Goal: Task Accomplishment & Management: Manage account settings

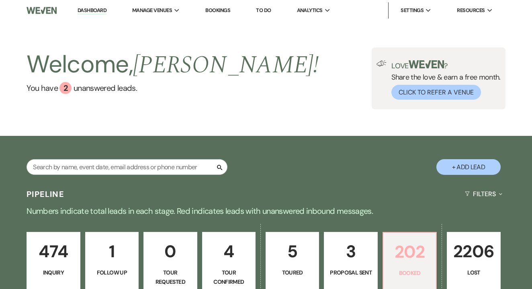
click at [391, 247] on p "202" at bounding box center [409, 251] width 43 height 27
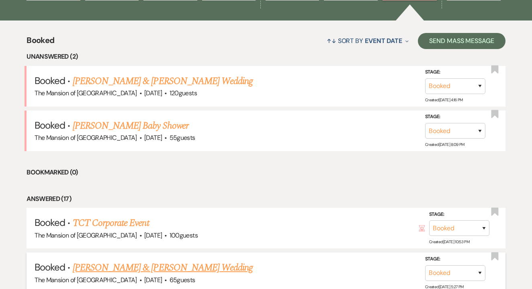
scroll to position [286, 0]
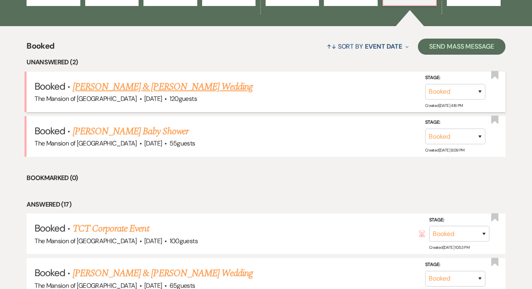
click at [192, 81] on link "[PERSON_NAME] & [PERSON_NAME] Wedding" at bounding box center [163, 87] width 180 height 14
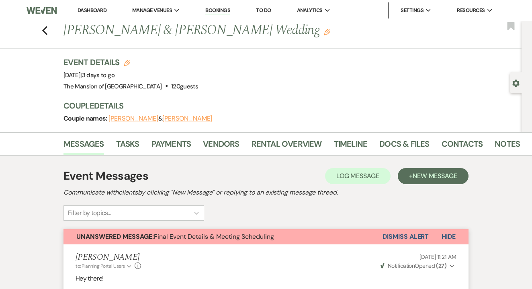
click at [208, 238] on span "Unanswered Message: Final Event Details & Meeting Scheduling" at bounding box center [175, 236] width 198 height 8
click at [176, 145] on link "Payments" at bounding box center [172, 146] width 40 height 18
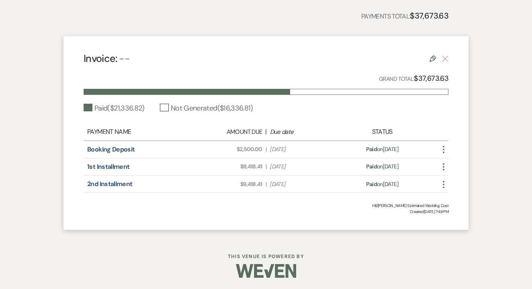
scroll to position [198, 0]
click at [434, 59] on icon "Edit" at bounding box center [433, 59] width 6 height 6
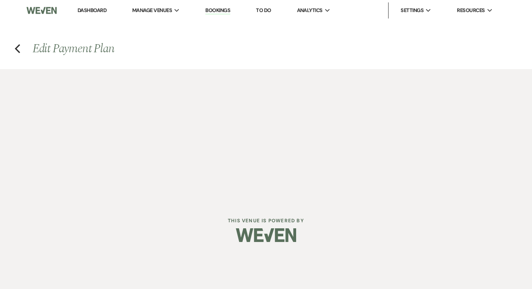
select select "1"
select select "true"
select select "1"
select select "true"
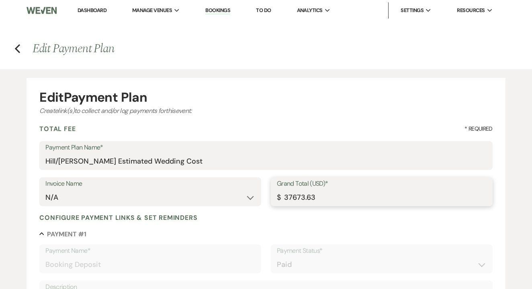
click at [293, 201] on input "37673.63" at bounding box center [382, 198] width 210 height 16
paste input "number"
click at [299, 196] on input "Grand Total (USD)*" at bounding box center [382, 198] width 210 height 16
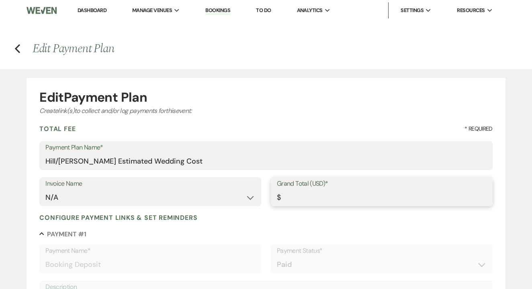
click at [290, 197] on input "Grand Total (USD)*" at bounding box center [382, 198] width 210 height 16
type input "40854.68"
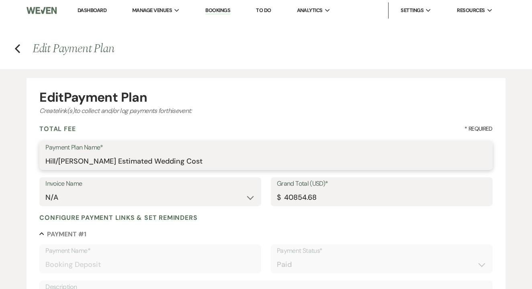
click at [119, 158] on input "Hill/[PERSON_NAME] Estimated Wedding Cost" at bounding box center [265, 162] width 441 height 16
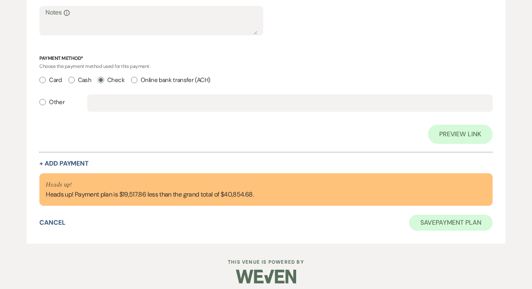
scroll to position [971, 0]
type input "Hill/[PERSON_NAME] FINAL Wedding Cost"
click at [437, 222] on button "Save Payment Plan" at bounding box center [451, 223] width 84 height 16
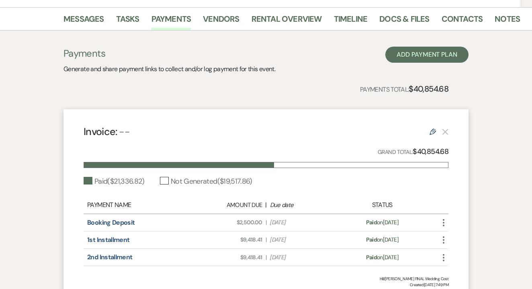
scroll to position [105, 0]
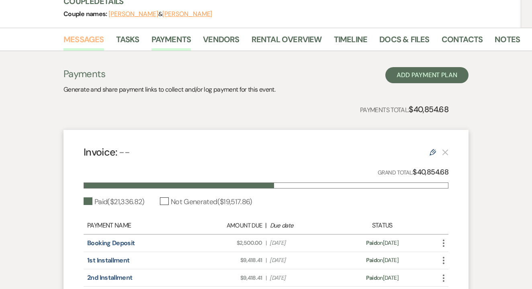
click at [100, 43] on link "Messages" at bounding box center [84, 42] width 41 height 18
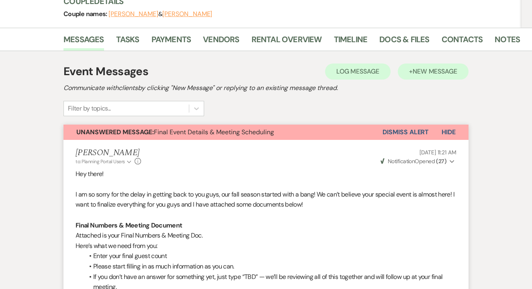
click at [426, 75] on button "+ New Message" at bounding box center [433, 72] width 71 height 16
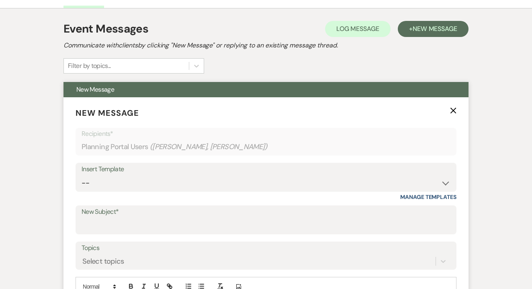
scroll to position [160, 0]
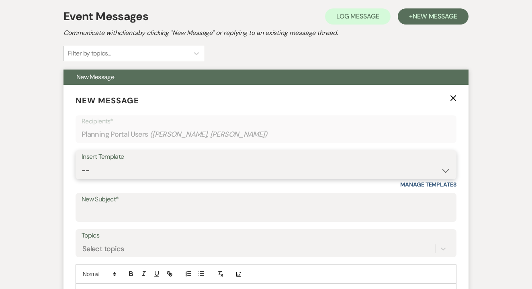
select select "5814"
type input "Final Wedding Statement"
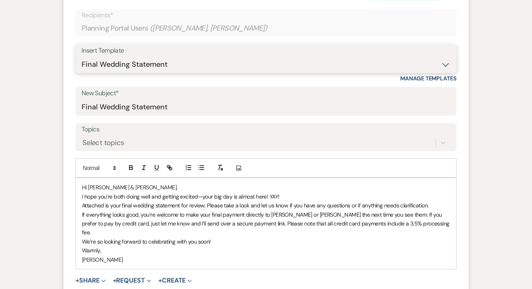
scroll to position [367, 0]
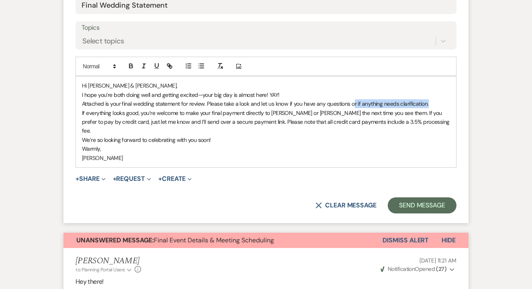
drag, startPoint x: 352, startPoint y: 101, endPoint x: 427, endPoint y: 103, distance: 74.8
click at [427, 103] on span "Attached is your final wedding statement for review. Please take a look and let…" at bounding box center [255, 103] width 347 height 7
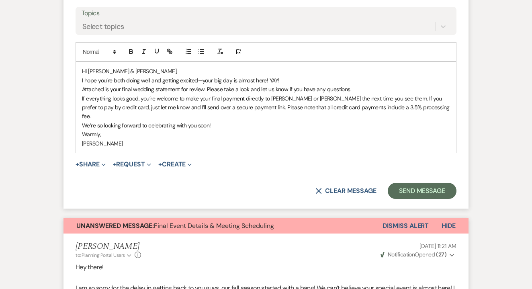
scroll to position [383, 0]
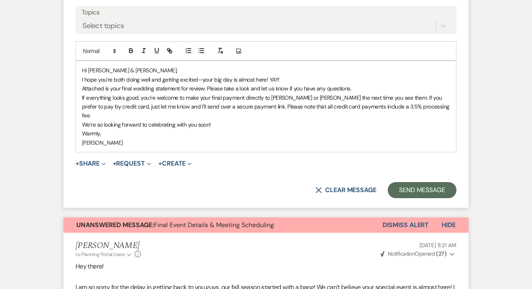
click at [103, 121] on span "We’re so looking forward to celebrating with you soon!" at bounding box center [146, 124] width 129 height 7
click at [144, 129] on p "Warmly," at bounding box center [266, 133] width 368 height 9
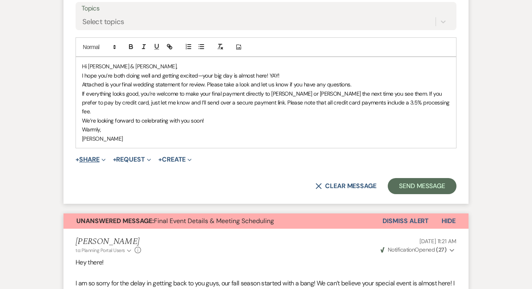
click at [101, 156] on button "+ Share Expand" at bounding box center [91, 159] width 30 height 6
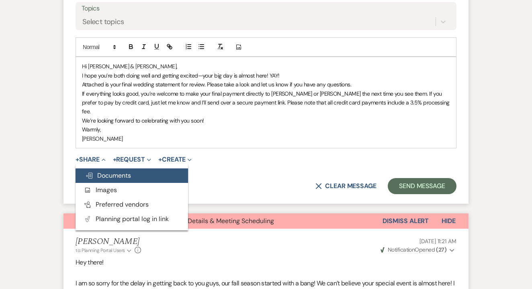
click at [108, 171] on span "Doc Upload Documents" at bounding box center [108, 175] width 46 height 8
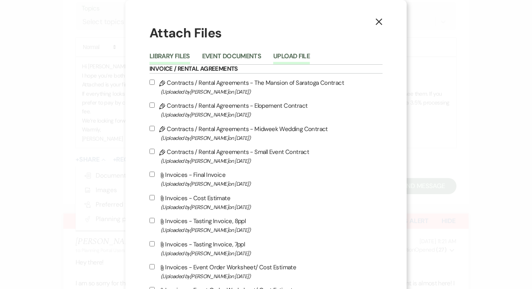
click at [287, 54] on button "Upload File" at bounding box center [291, 58] width 37 height 11
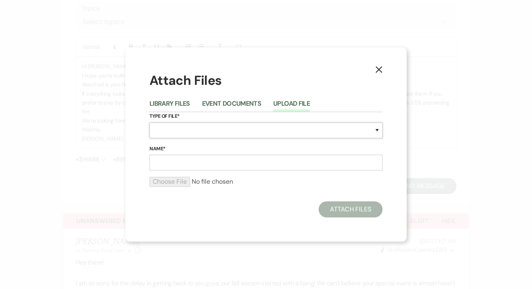
select select "22"
click at [182, 166] on input "Name*" at bounding box center [266, 163] width 233 height 16
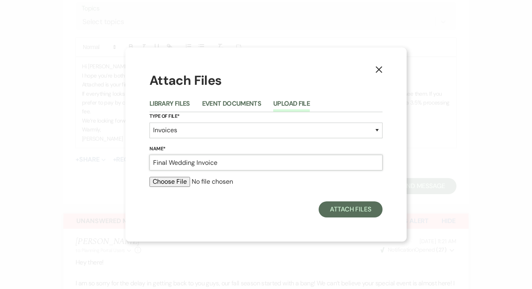
type input "Final Wedding Invoice"
click at [166, 184] on input "file" at bounding box center [266, 182] width 233 height 10
type input "C:\fakepath\2025 Event Order Worksheet Hill_O'Brien .xlsx - Sheet1.pdf"
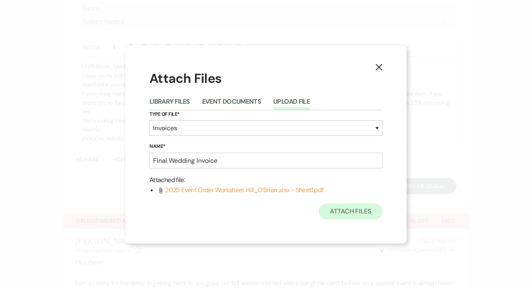
click at [357, 214] on button "Attach Files" at bounding box center [351, 211] width 64 height 16
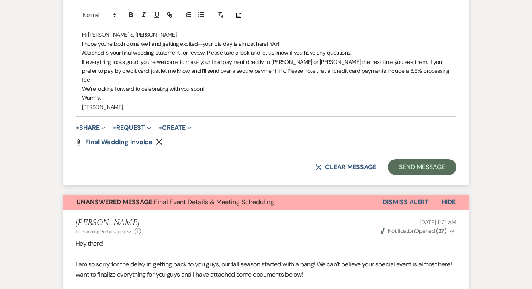
scroll to position [429, 0]
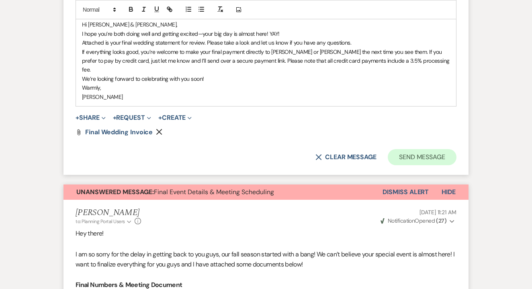
click at [418, 149] on button "Send Message" at bounding box center [422, 157] width 69 height 16
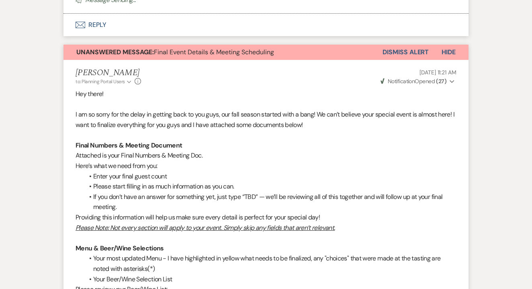
scroll to position [388, 0]
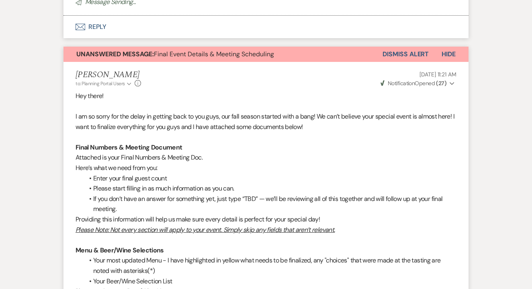
click at [302, 56] on button "Unanswered Message: Final Event Details & Meeting Scheduling" at bounding box center [223, 54] width 319 height 15
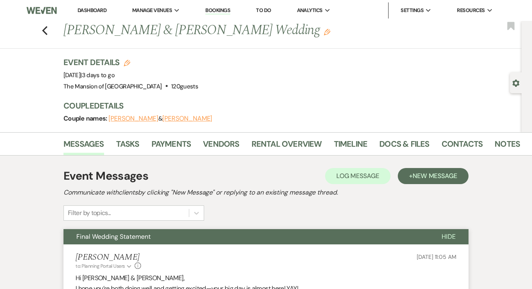
scroll to position [0, 0]
click at [98, 10] on link "Dashboard" at bounding box center [92, 10] width 29 height 7
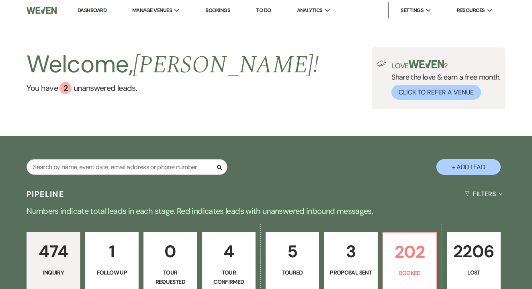
scroll to position [29, 0]
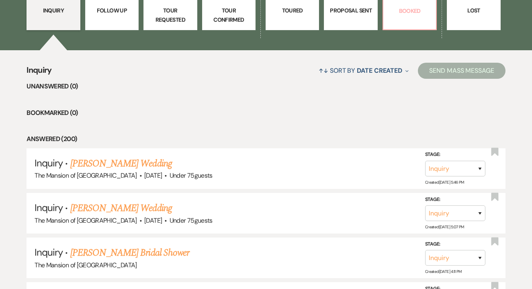
click at [403, 25] on link "202 Booked" at bounding box center [410, 0] width 54 height 60
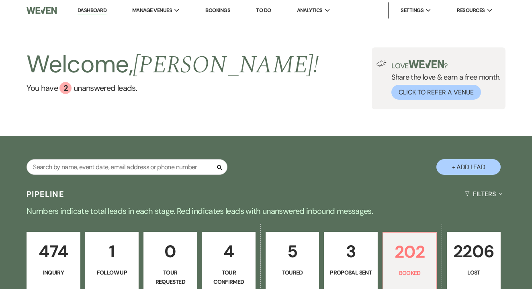
click at [92, 13] on link "Dashboard" at bounding box center [92, 11] width 29 height 8
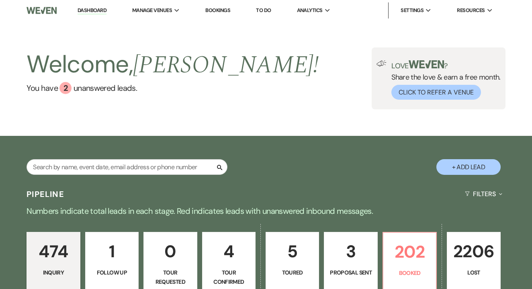
click at [98, 10] on link "Dashboard" at bounding box center [92, 11] width 29 height 8
click at [411, 265] on p "202" at bounding box center [409, 251] width 43 height 27
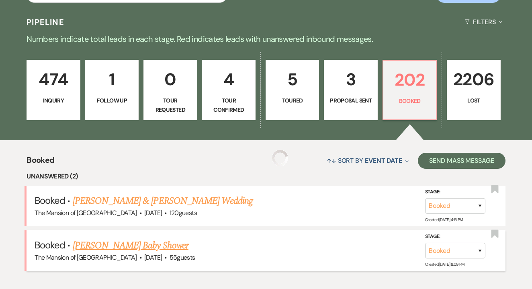
scroll to position [179, 0]
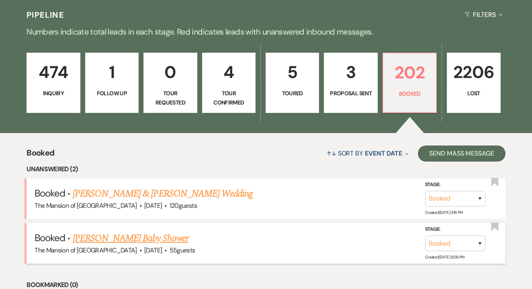
click at [181, 238] on link "[PERSON_NAME] Baby Shower" at bounding box center [131, 238] width 116 height 14
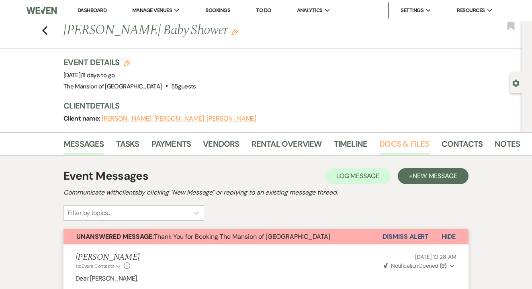
click at [408, 139] on link "Docs & Files" at bounding box center [404, 146] width 50 height 18
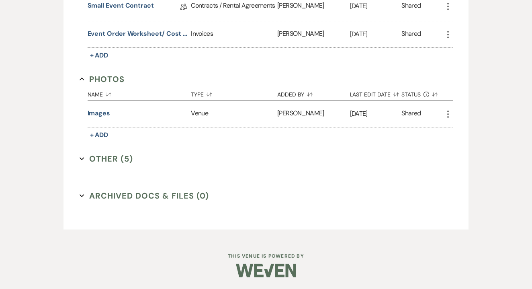
scroll to position [267, 0]
click at [107, 162] on button "Other (5) Expand" at bounding box center [107, 159] width 54 height 12
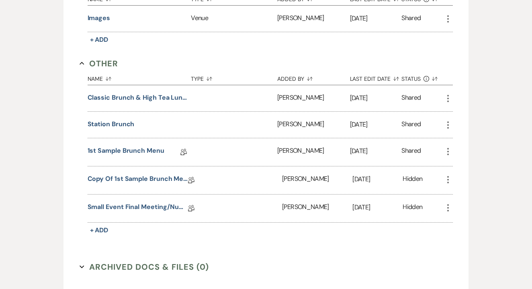
scroll to position [364, 0]
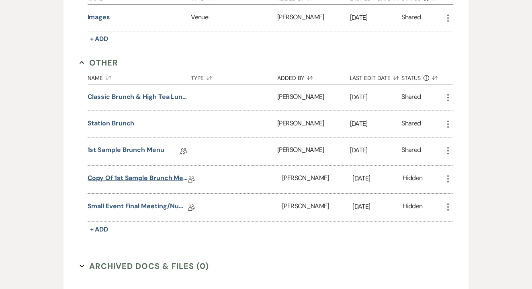
click at [116, 179] on link "Copy of 1st Sample Brunch Menu" at bounding box center [138, 179] width 101 height 12
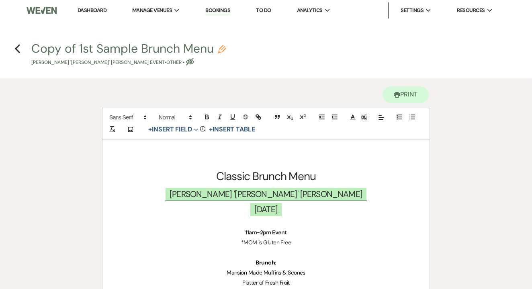
click at [14, 47] on h4 "Previous Copy of 1st Sample Brunch Menu Pencil [PERSON_NAME] '[PERSON_NAME]' [P…" at bounding box center [266, 53] width 532 height 26
click at [15, 48] on icon "Previous" at bounding box center [17, 49] width 6 height 10
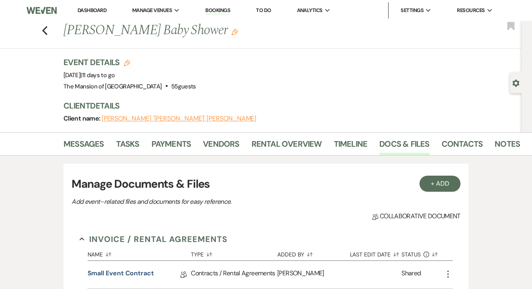
scroll to position [267, 0]
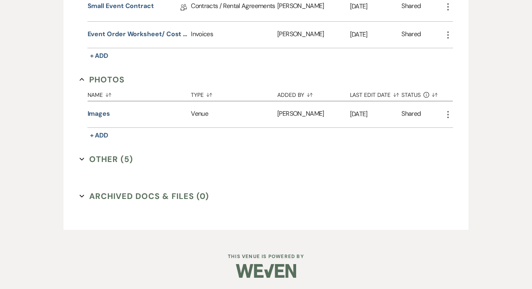
click at [96, 161] on button "Other (5) Expand" at bounding box center [107, 159] width 54 height 12
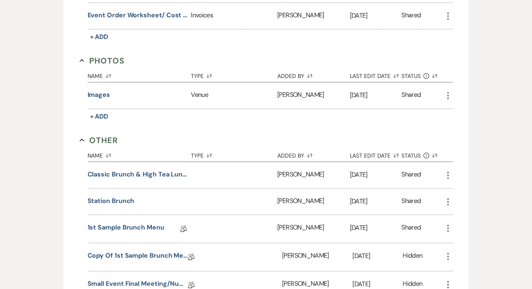
scroll to position [265, 0]
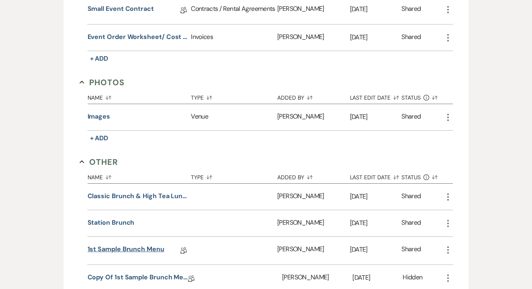
click at [122, 251] on link "1st Sample Brunch Menu" at bounding box center [126, 250] width 77 height 12
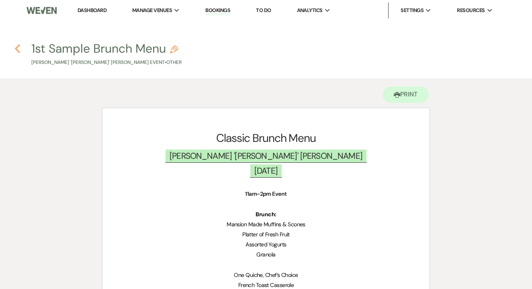
click at [19, 51] on icon "Previous" at bounding box center [17, 49] width 6 height 10
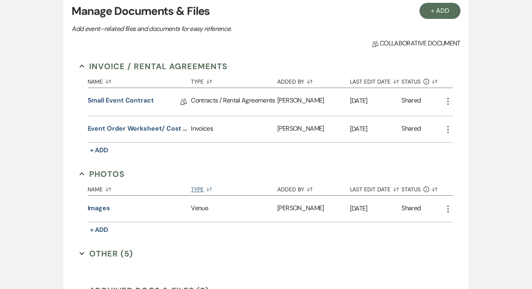
scroll to position [170, 0]
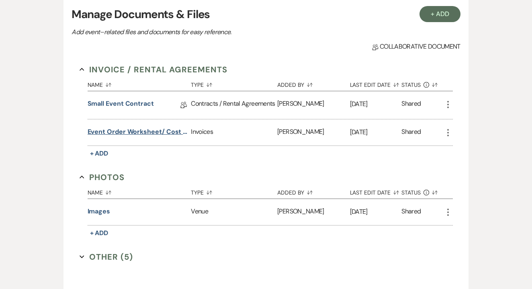
click at [142, 130] on button "Event Order Worksheet/ Cost Estimate" at bounding box center [138, 132] width 101 height 10
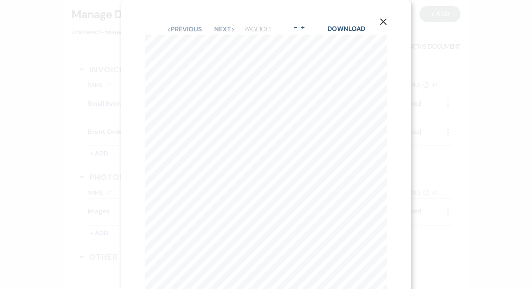
click at [383, 22] on use "button" at bounding box center [383, 21] width 6 height 6
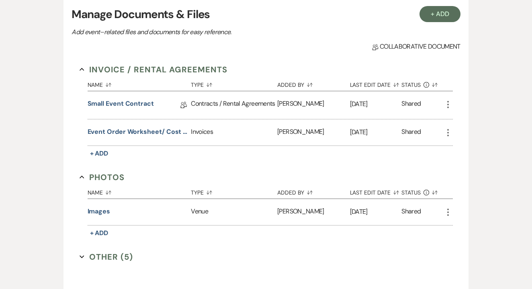
click at [97, 263] on div "Invoice / Rental Agreements Collapse Name Sort Default Type Sort Default Added …" at bounding box center [266, 169] width 373 height 211
click at [101, 259] on button "Other (5) Expand" at bounding box center [107, 257] width 54 height 12
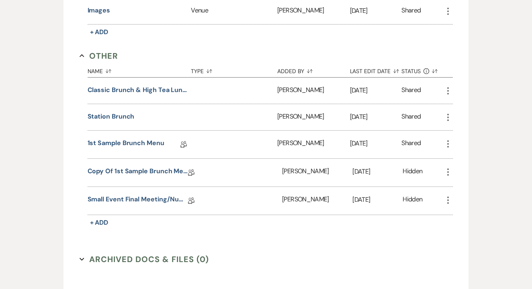
scroll to position [434, 0]
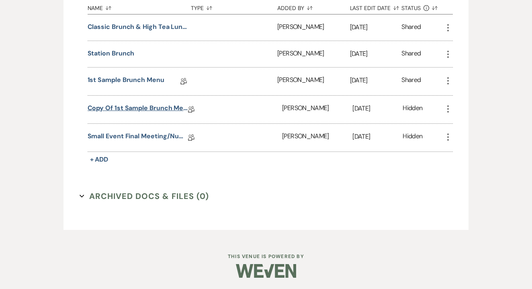
click at [121, 113] on link "Copy of 1st Sample Brunch Menu" at bounding box center [138, 109] width 101 height 12
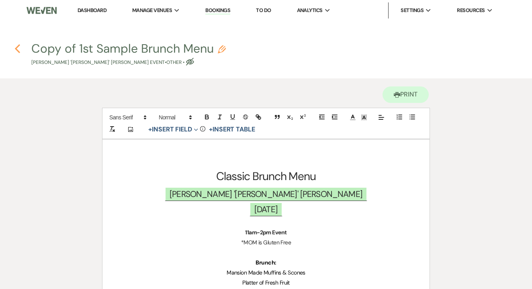
click at [18, 49] on icon "Previous" at bounding box center [17, 49] width 6 height 10
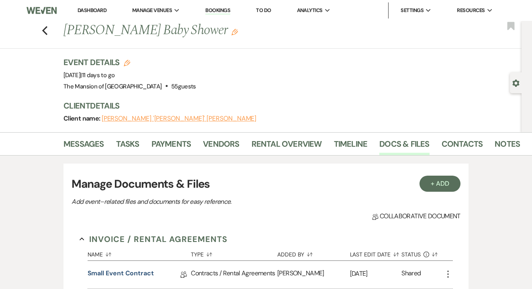
scroll to position [267, 0]
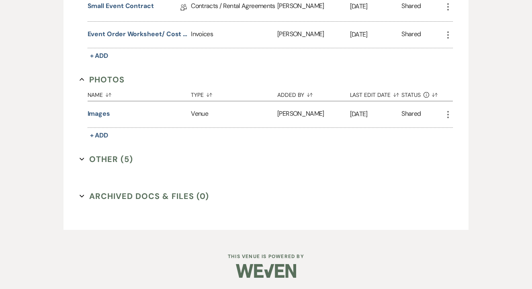
click at [96, 155] on button "Other (5) Expand" at bounding box center [107, 159] width 54 height 12
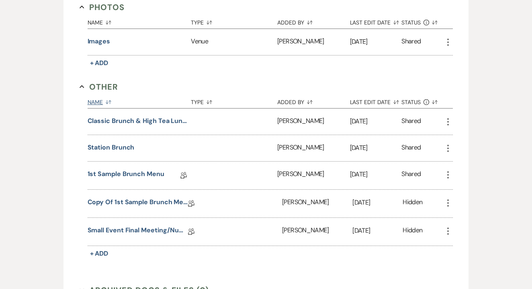
scroll to position [350, 0]
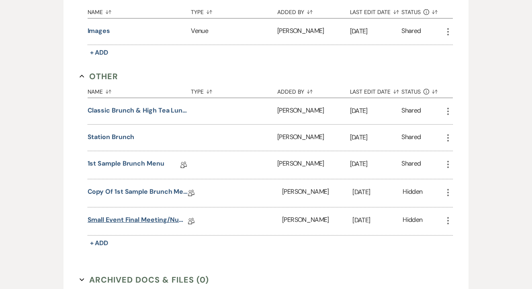
click at [135, 219] on link "Small Event Final Meeting/Numbers Doc" at bounding box center [138, 221] width 101 height 12
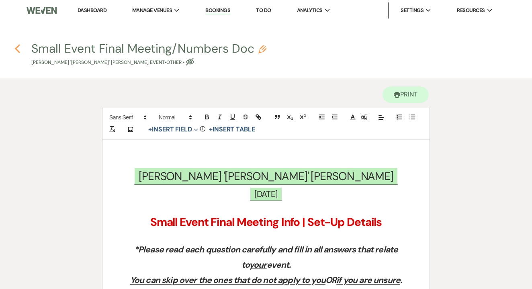
click at [18, 49] on icon "Previous" at bounding box center [17, 49] width 6 height 10
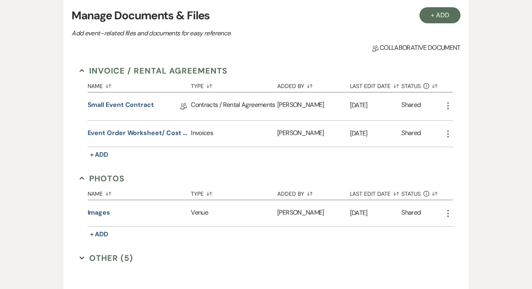
scroll to position [111, 0]
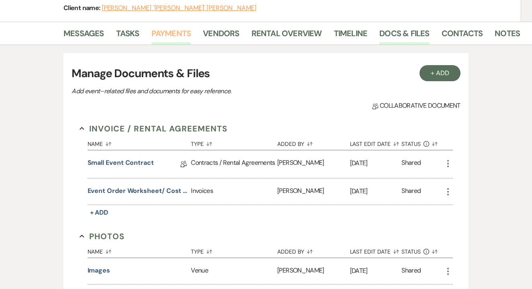
click at [180, 34] on link "Payments" at bounding box center [172, 36] width 40 height 18
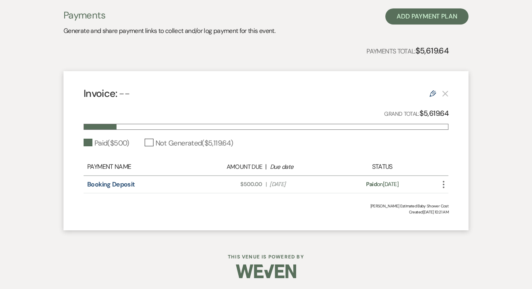
scroll to position [163, 0]
click at [437, 92] on div "Edit" at bounding box center [439, 94] width 19 height 10
click at [434, 92] on icon "Edit" at bounding box center [433, 94] width 6 height 6
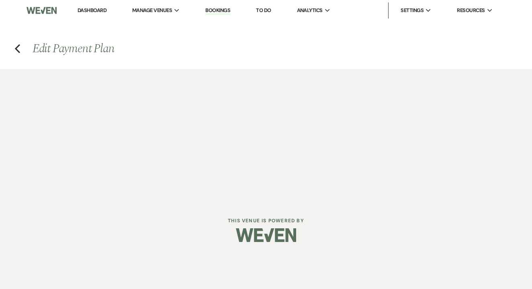
select select "1"
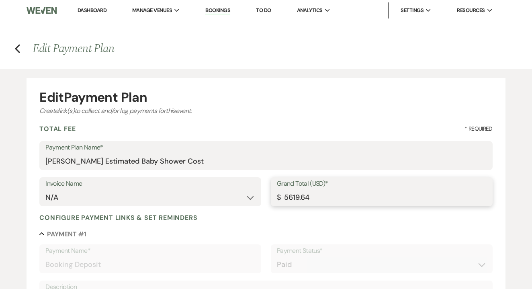
click at [295, 197] on input "5619.64" at bounding box center [382, 198] width 210 height 16
paste input "number"
click at [295, 197] on input "Grand Total (USD)*" at bounding box center [382, 198] width 210 height 16
click at [290, 196] on input "Grand Total (USD)*" at bounding box center [382, 198] width 210 height 16
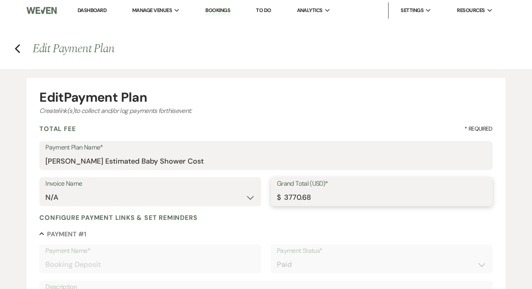
type input "3770.68"
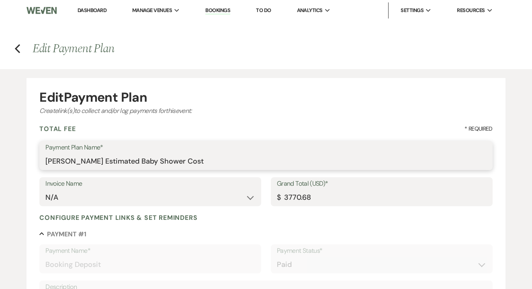
drag, startPoint x: 150, startPoint y: 161, endPoint x: 114, endPoint y: 158, distance: 36.0
click at [114, 158] on input "[PERSON_NAME] Estimated Baby Shower Cost" at bounding box center [265, 162] width 441 height 16
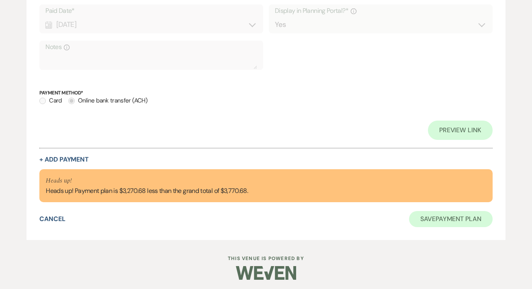
scroll to position [348, 0]
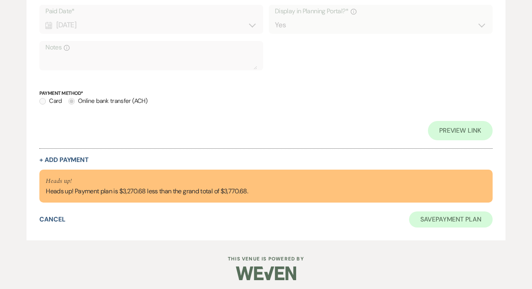
type input "[PERSON_NAME] Final Baby Shower Cost"
click at [479, 217] on button "Save Payment Plan" at bounding box center [451, 219] width 84 height 16
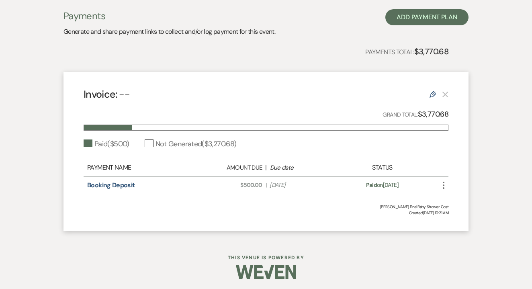
scroll to position [159, 0]
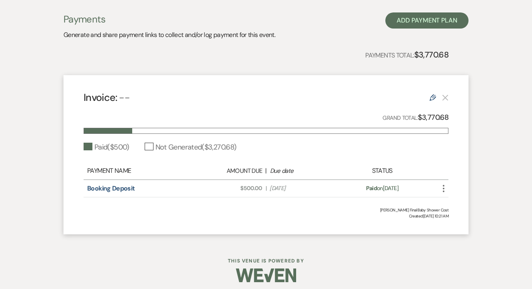
click at [434, 96] on icon "Edit" at bounding box center [433, 97] width 6 height 6
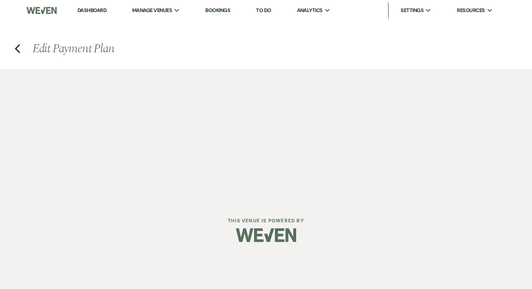
select select "1"
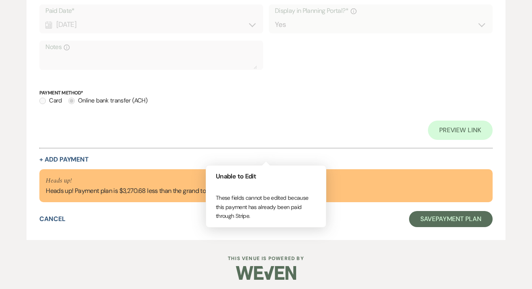
scroll to position [348, 0]
click at [55, 152] on div "Collapse Payment # 1 Payment Name* Booking Deposit Payment Status* Paid Unpaid …" at bounding box center [265, 23] width 453 height 282
click at [53, 157] on button "+ Add Payment" at bounding box center [63, 160] width 49 height 6
select select "2"
select select "flat"
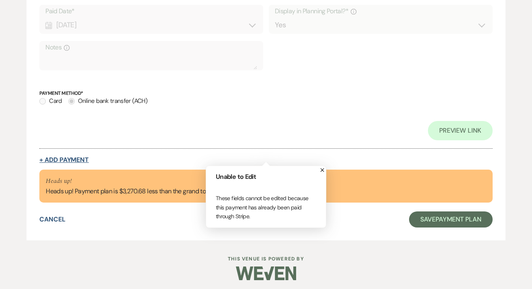
select select "true"
select select "client"
select select "weeks"
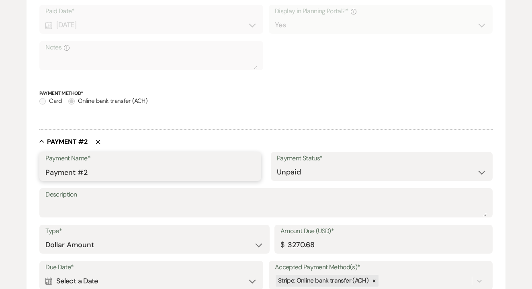
click at [70, 168] on input "Payment #2" at bounding box center [150, 172] width 210 height 16
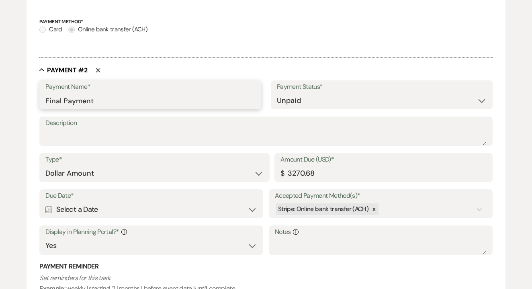
scroll to position [420, 0]
type input "Final Payment"
click at [109, 207] on div "Calendar Select a Date Expand" at bounding box center [151, 209] width 212 height 16
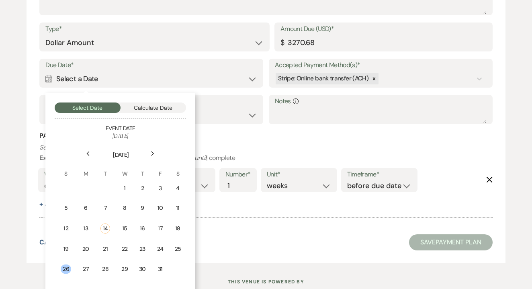
scroll to position [551, 0]
click at [64, 248] on div "19" at bounding box center [66, 248] width 10 height 8
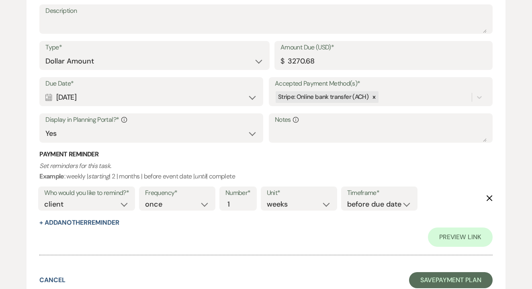
click at [488, 195] on icon "Delete" at bounding box center [489, 198] width 6 height 6
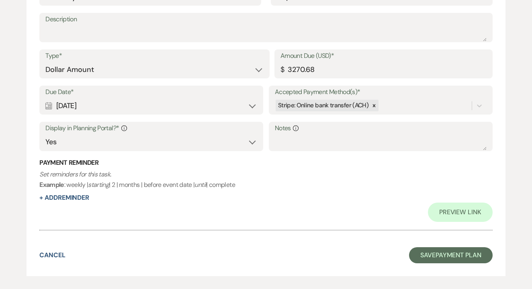
scroll to position [536, 0]
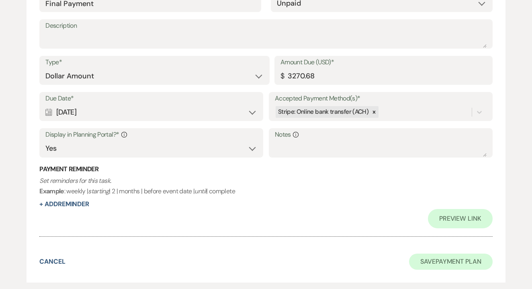
click at [417, 256] on button "Save Payment Plan" at bounding box center [451, 262] width 84 height 16
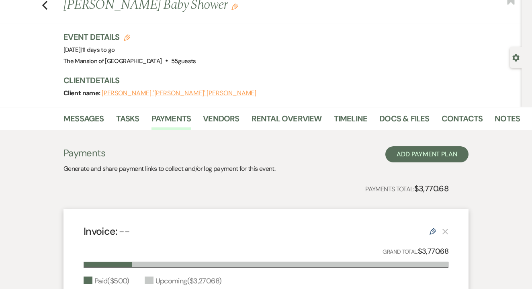
scroll to position [6, 0]
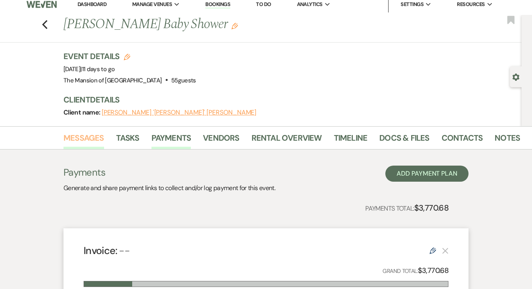
click at [99, 135] on link "Messages" at bounding box center [84, 140] width 41 height 18
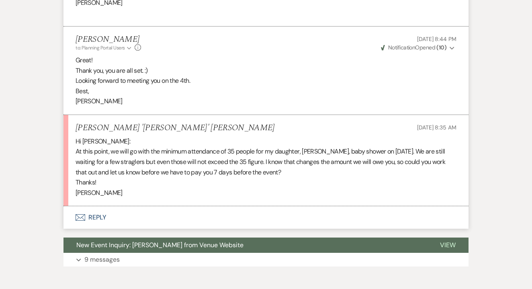
scroll to position [1082, 0]
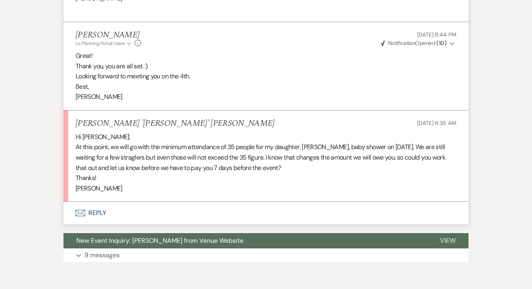
click at [98, 202] on button "Envelope Reply" at bounding box center [266, 213] width 405 height 23
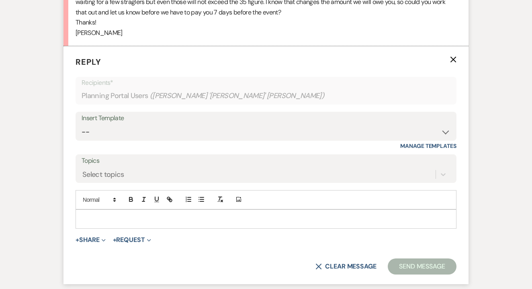
scroll to position [1238, 0]
click at [101, 214] on p at bounding box center [266, 218] width 368 height 9
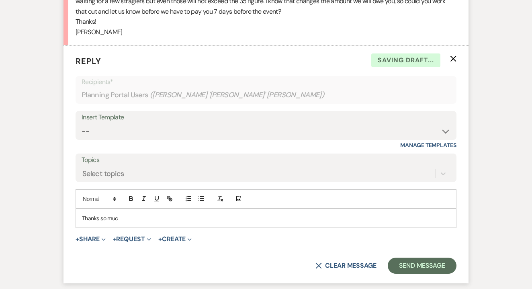
drag, startPoint x: 101, startPoint y: 195, endPoint x: 111, endPoint y: 195, distance: 10.5
click at [111, 214] on p "Thanks so muc" at bounding box center [266, 218] width 368 height 9
click at [137, 214] on p "Thanks so muc" at bounding box center [266, 218] width 368 height 9
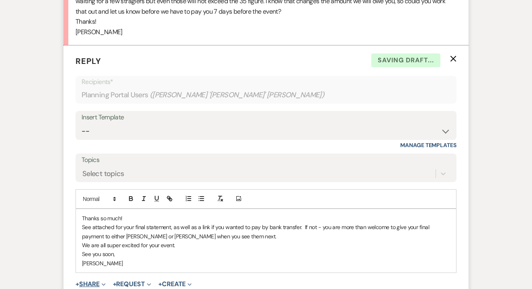
click at [96, 281] on button "+ Share Expand" at bounding box center [91, 284] width 30 height 6
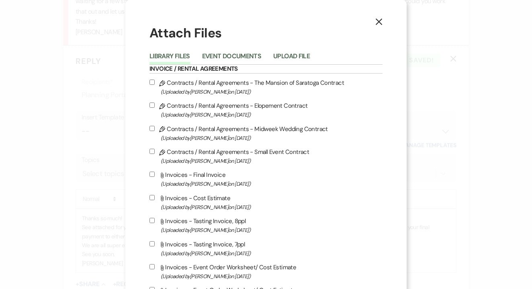
click at [283, 51] on li "Upload File" at bounding box center [297, 57] width 49 height 13
click at [282, 53] on button "Upload File" at bounding box center [291, 58] width 37 height 11
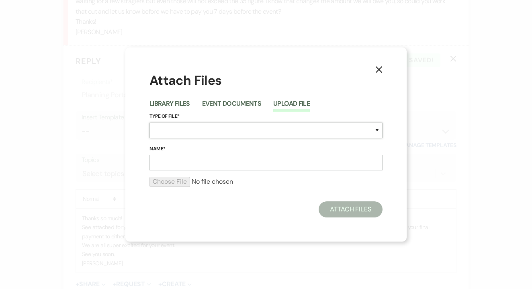
select select "22"
click at [174, 166] on input "Name*" at bounding box center [266, 163] width 233 height 16
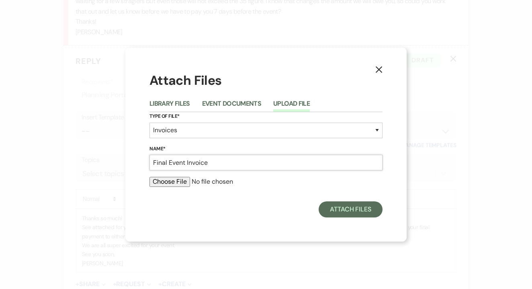
type input "Final Event Invoice"
click at [161, 184] on input "file" at bounding box center [266, 182] width 233 height 10
type input "C:\fakepath\[PERSON_NAME] Baby Shower Cost .xlsx - Sheet1.pdf"
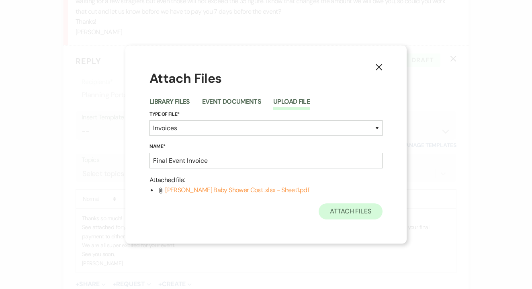
click at [361, 212] on button "Attach Files" at bounding box center [351, 211] width 64 height 16
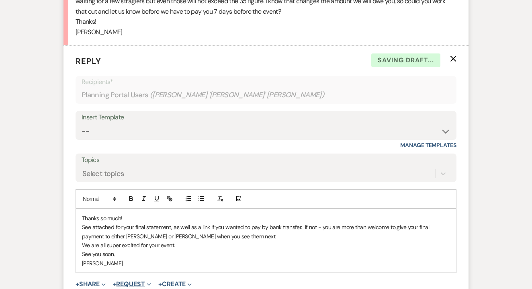
click at [142, 281] on button "+ Request Expand" at bounding box center [132, 284] width 38 height 6
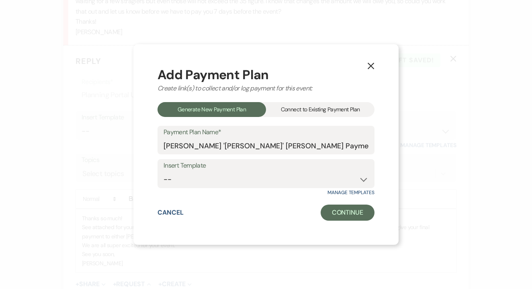
click at [312, 101] on div "Add Payment Plan Create link(s) to collect and/or log payment for this event: G…" at bounding box center [266, 144] width 217 height 153
click at [297, 110] on div "Connect to Existing Payment Plan" at bounding box center [320, 109] width 109 height 15
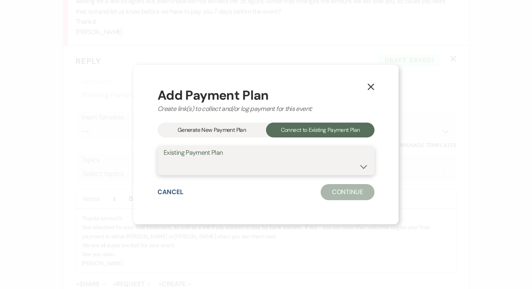
select select "24091"
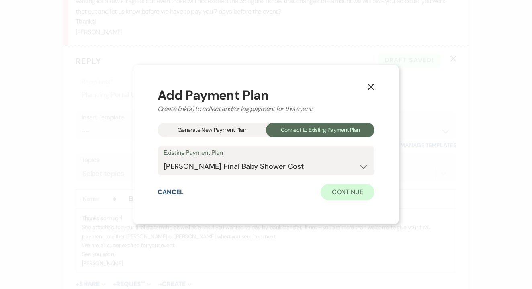
click at [348, 196] on button "Continue" at bounding box center [348, 192] width 54 height 16
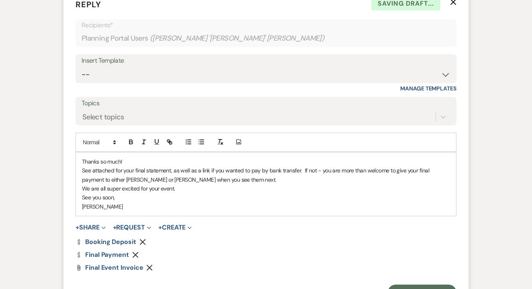
scroll to position [1318, 0]
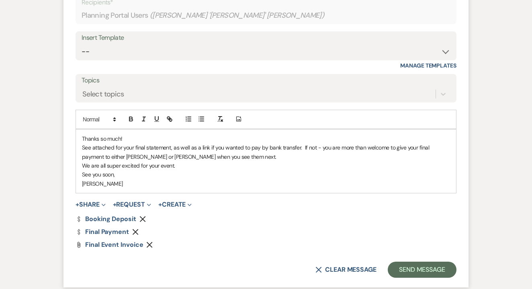
click at [142, 216] on use "button" at bounding box center [143, 219] width 6 height 6
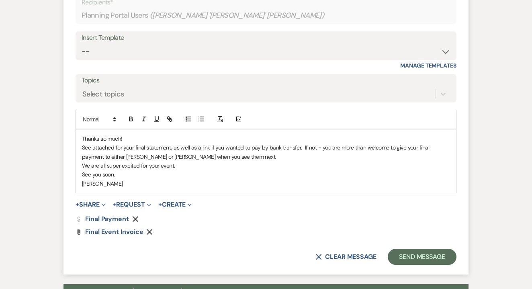
click at [259, 143] on p "See attached for your final statement, as well as a link if you wanted to pay b…" at bounding box center [266, 152] width 368 height 18
click at [277, 161] on p "We are all super excited for your event." at bounding box center [266, 165] width 368 height 9
click at [238, 143] on p "See attached for your final statement, as well as a link if you wanted to pay o…" at bounding box center [266, 152] width 368 height 18
click at [184, 161] on p "We are all super excited for your event." at bounding box center [266, 165] width 368 height 9
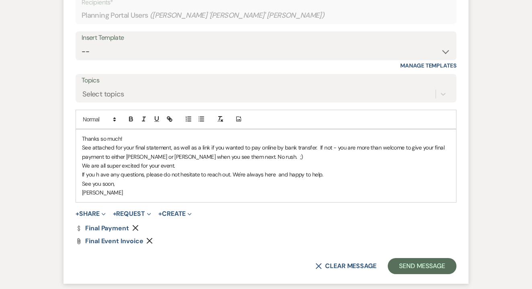
click at [276, 170] on p "If you h ave any questions, please do not hesitate to reach out. We're always h…" at bounding box center [266, 174] width 368 height 9
click at [269, 188] on p "[PERSON_NAME]" at bounding box center [266, 192] width 368 height 9
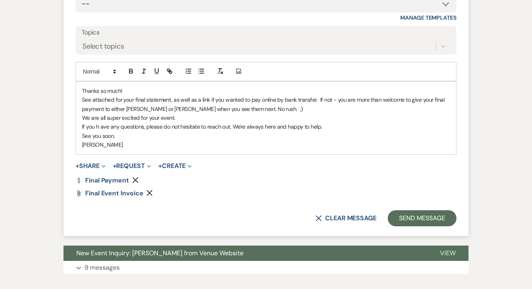
scroll to position [1366, 0]
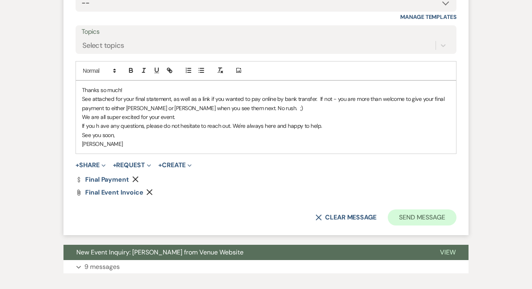
click at [418, 209] on button "Send Message" at bounding box center [422, 217] width 69 height 16
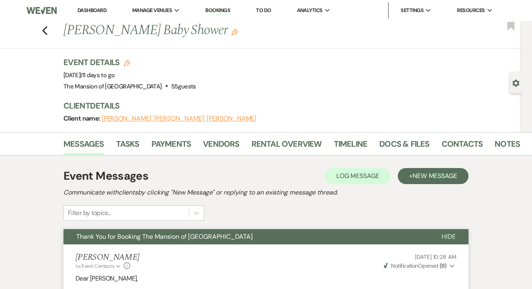
scroll to position [0, 0]
click at [47, 32] on icon "Previous" at bounding box center [45, 31] width 6 height 10
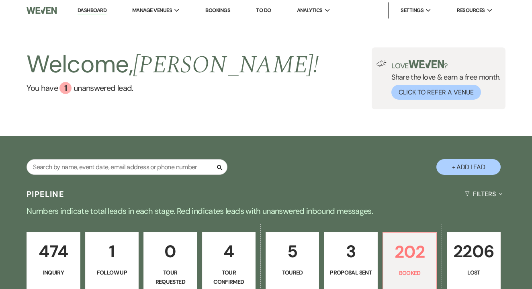
click at [90, 7] on link "Dashboard" at bounding box center [92, 11] width 29 height 8
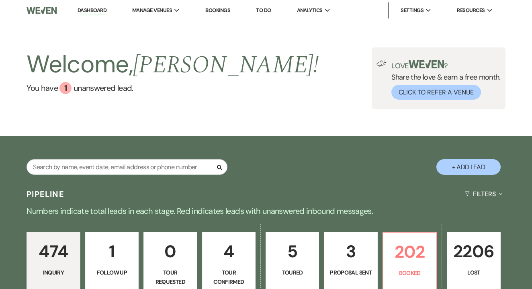
click at [89, 8] on link "Dashboard" at bounding box center [92, 11] width 29 height 8
